Goal: Task Accomplishment & Management: Manage account settings

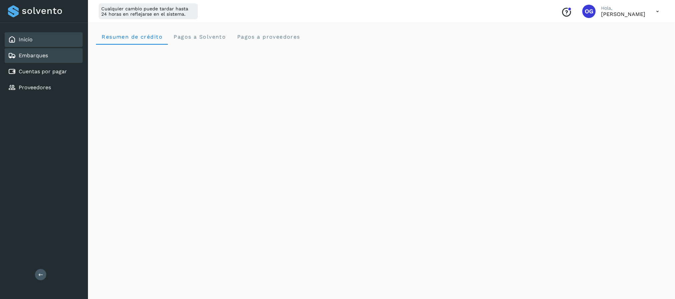
click at [36, 55] on link "Embarques" at bounding box center [33, 55] width 29 height 6
click at [33, 41] on div "Inicio" at bounding box center [44, 39] width 78 height 15
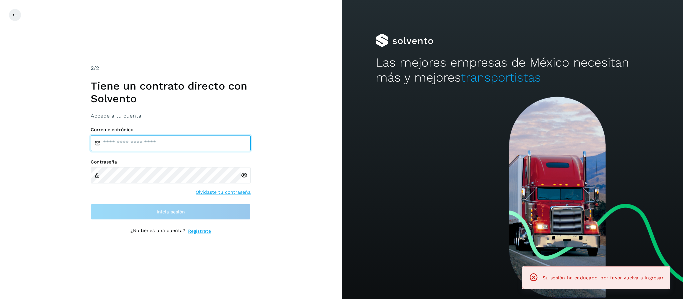
type input "**********"
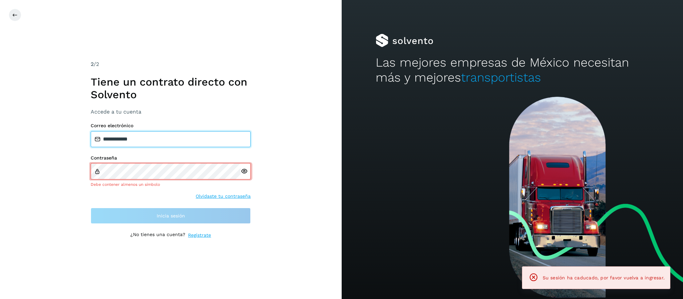
click at [186, 142] on input "**********" at bounding box center [171, 139] width 160 height 16
